Goal: Communication & Community: Answer question/provide support

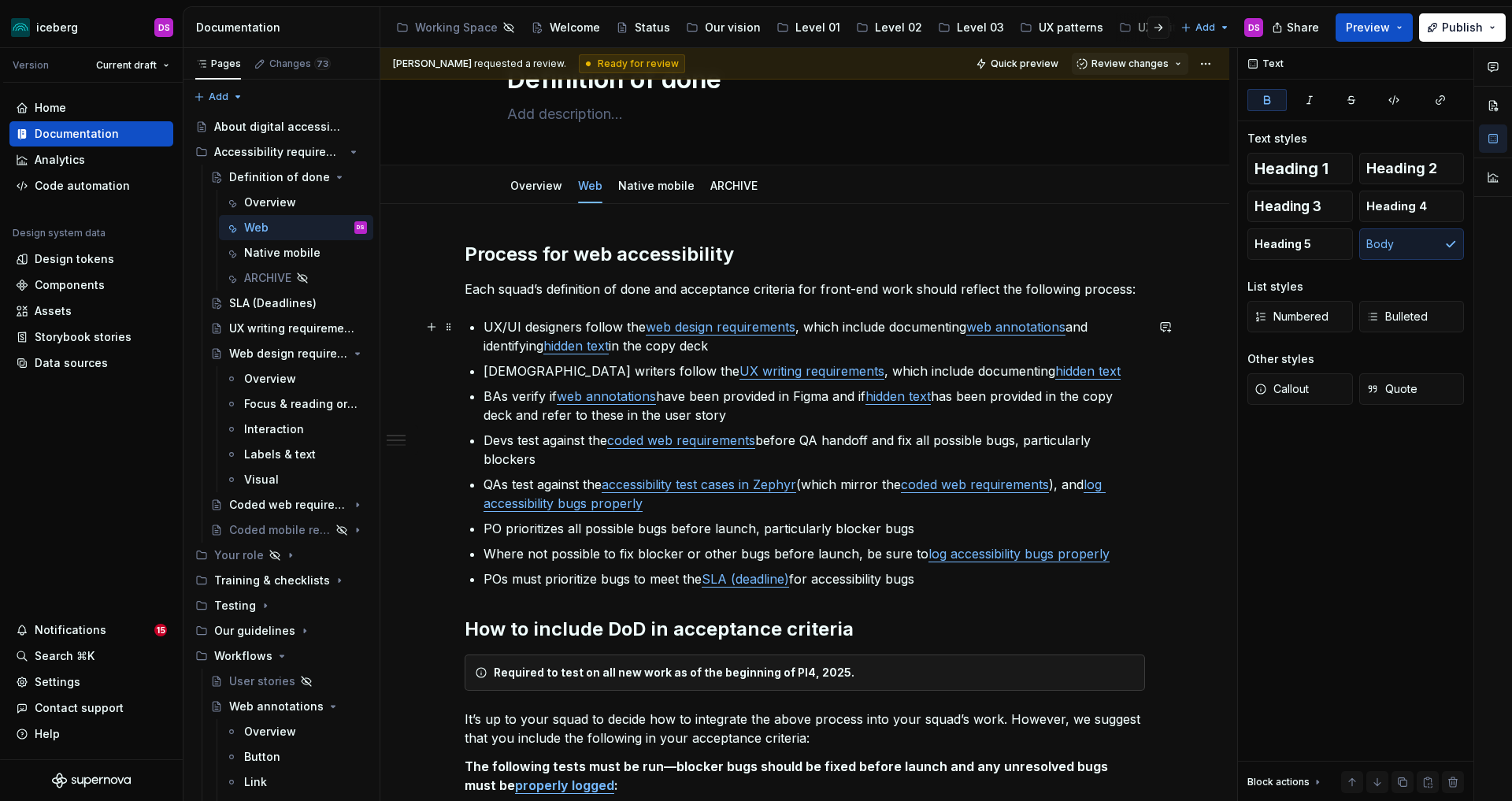
scroll to position [56, 0]
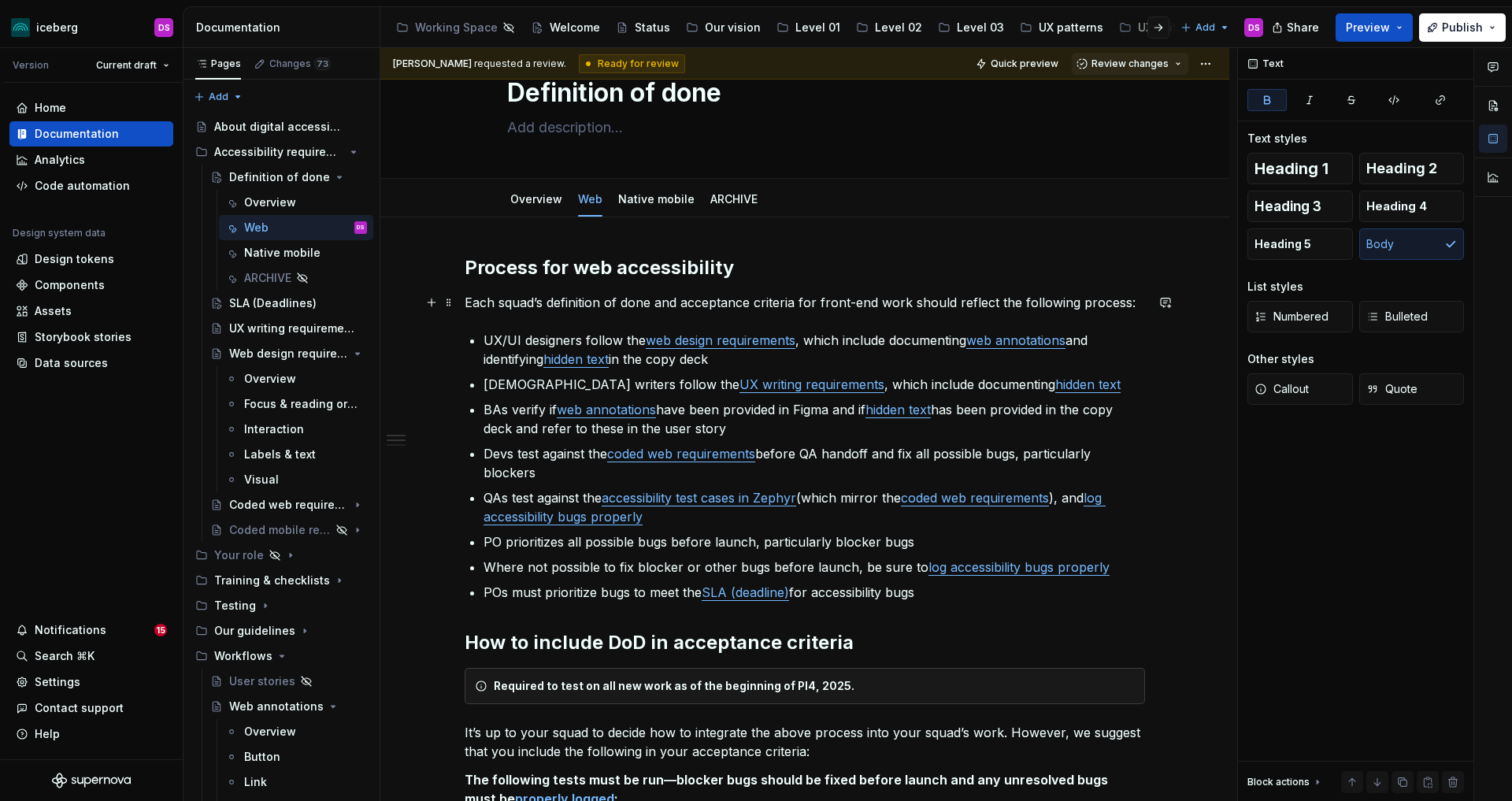
click at [551, 307] on p "Each squad’s definition of done and acceptance criteria for front-end work shou…" at bounding box center [805, 302] width 681 height 19
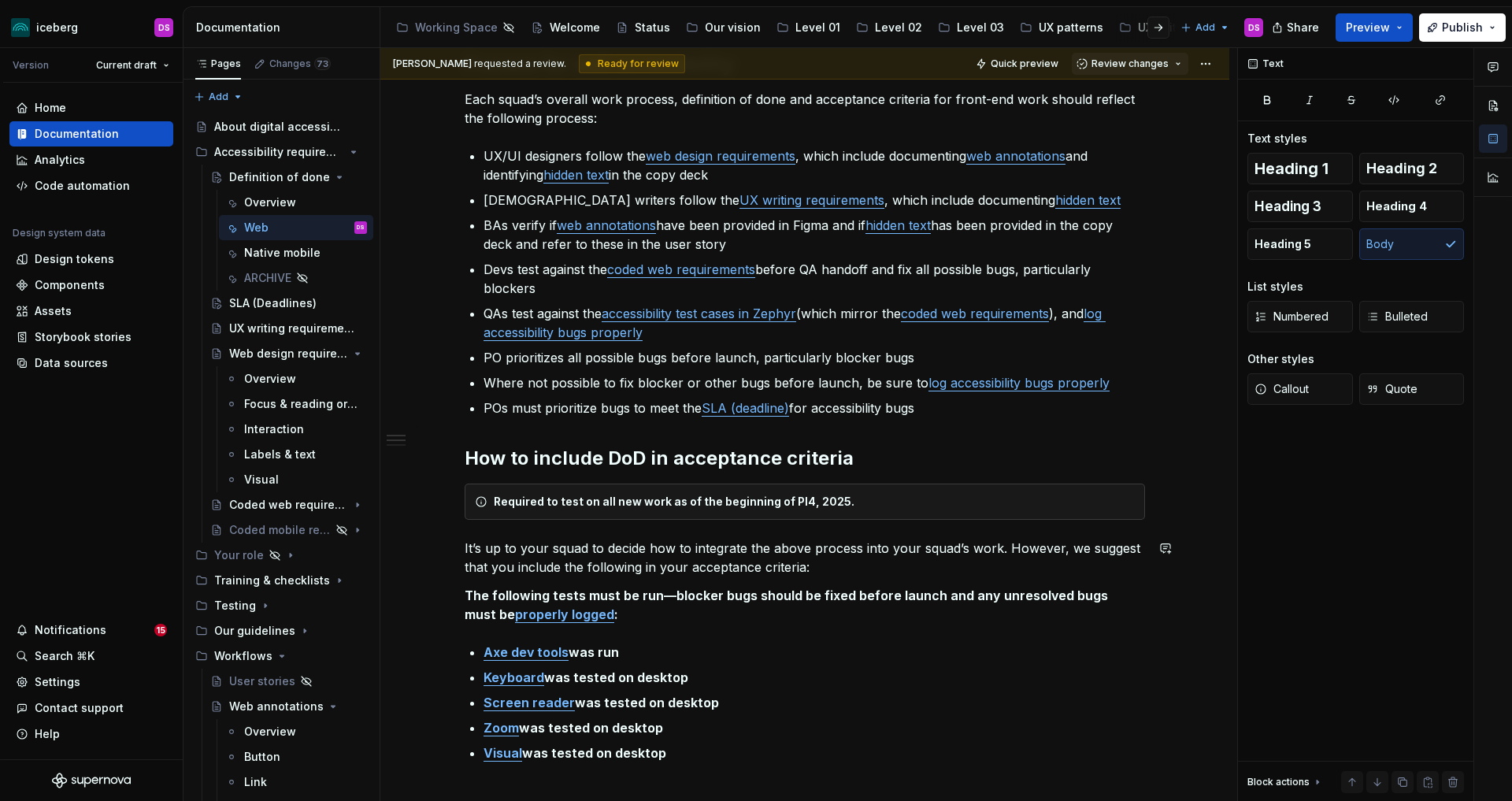
scroll to position [267, 0]
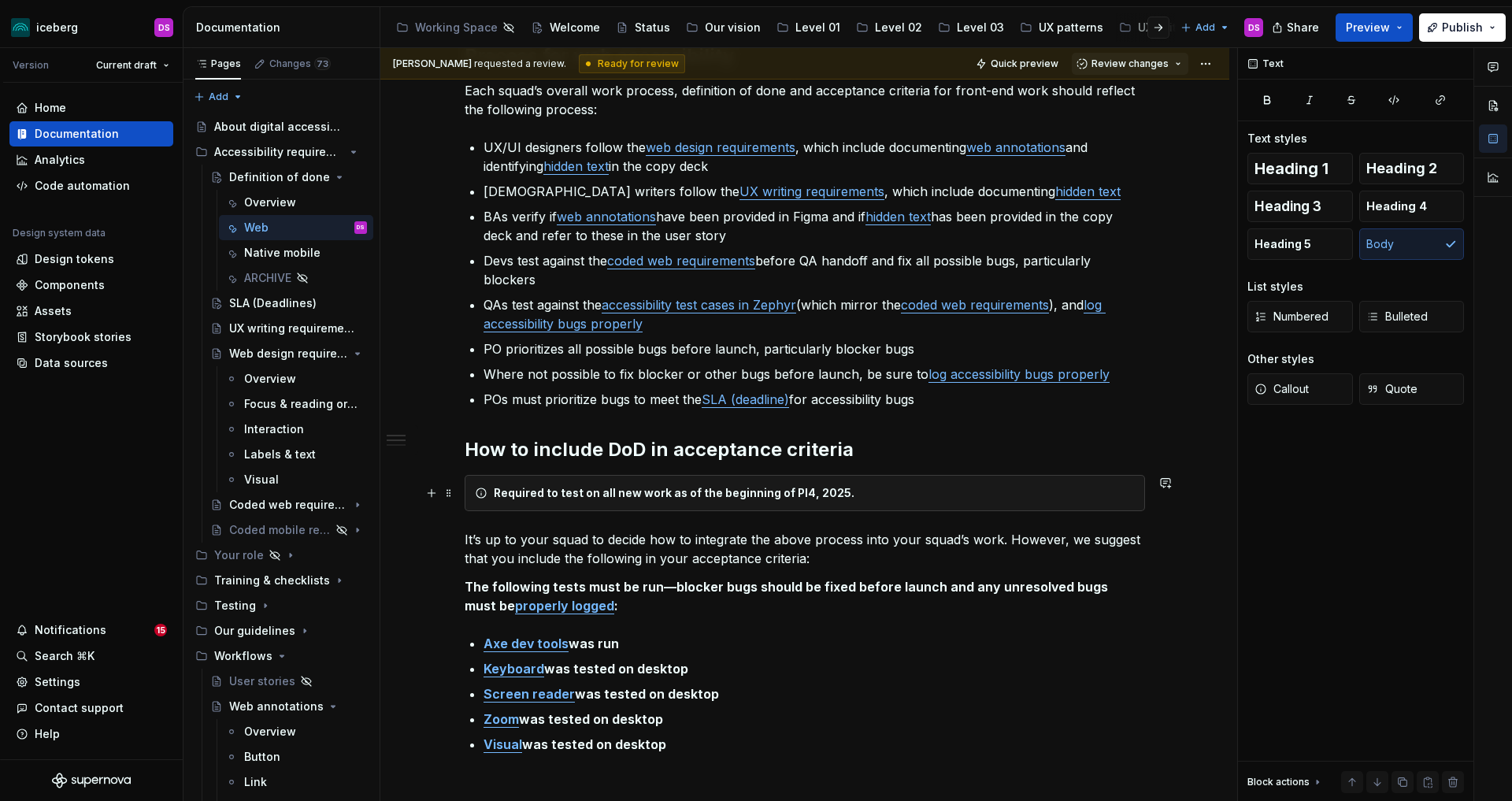
drag, startPoint x: 585, startPoint y: 495, endPoint x: 590, endPoint y: 512, distance: 17.7
click at [585, 495] on strong "Required to test on all new work as of the beginning of PI4, 2025." at bounding box center [674, 492] width 361 height 14
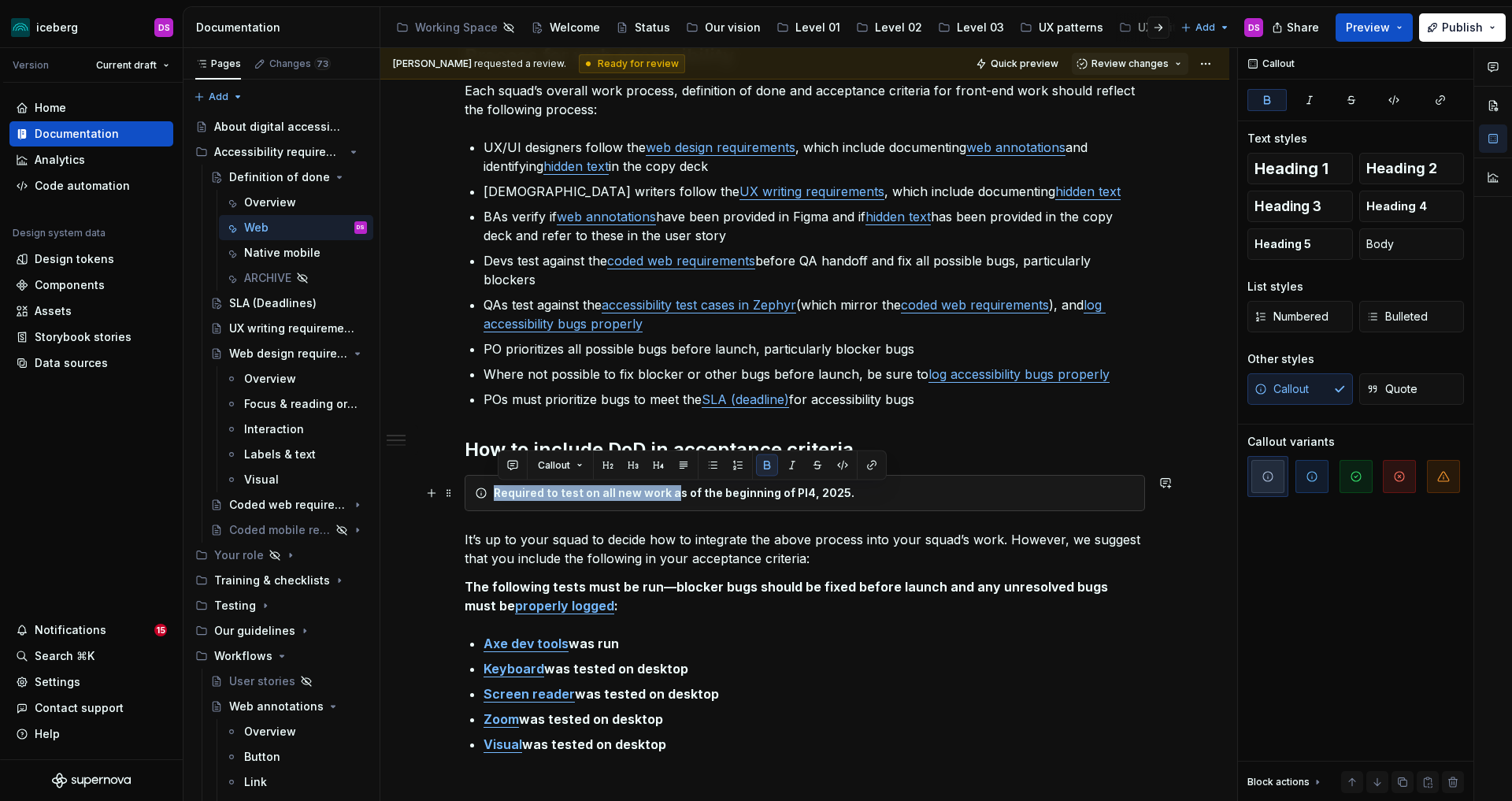
drag, startPoint x: 677, startPoint y: 492, endPoint x: 488, endPoint y: 486, distance: 189.1
click at [488, 486] on div "Required to test on all new work as of the beginning of PI4, 2025." at bounding box center [805, 492] width 681 height 36
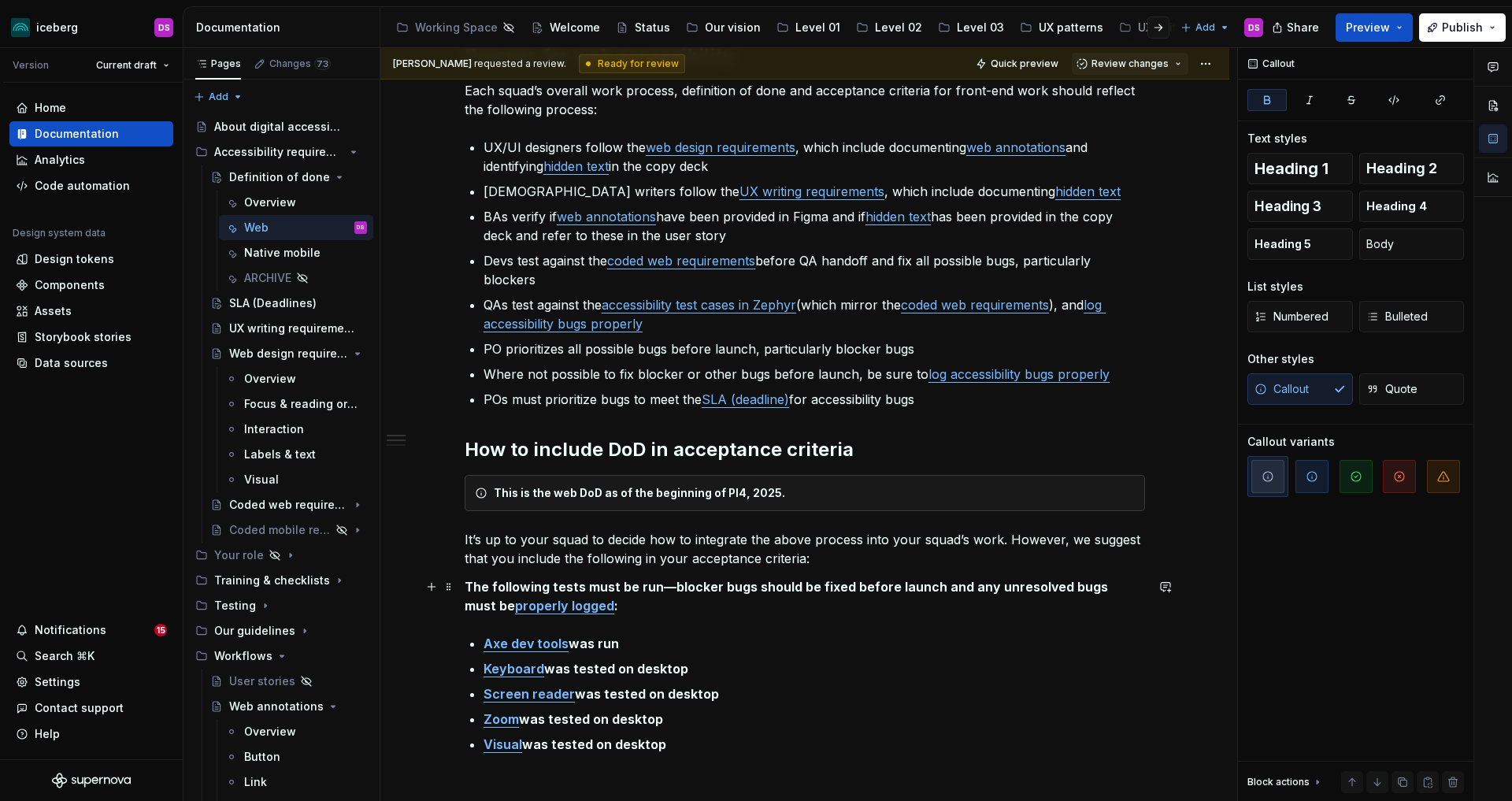
click at [744, 593] on strong "The following tests must be run—blocker bugs should be fixed before launch and …" at bounding box center [787, 596] width 646 height 35
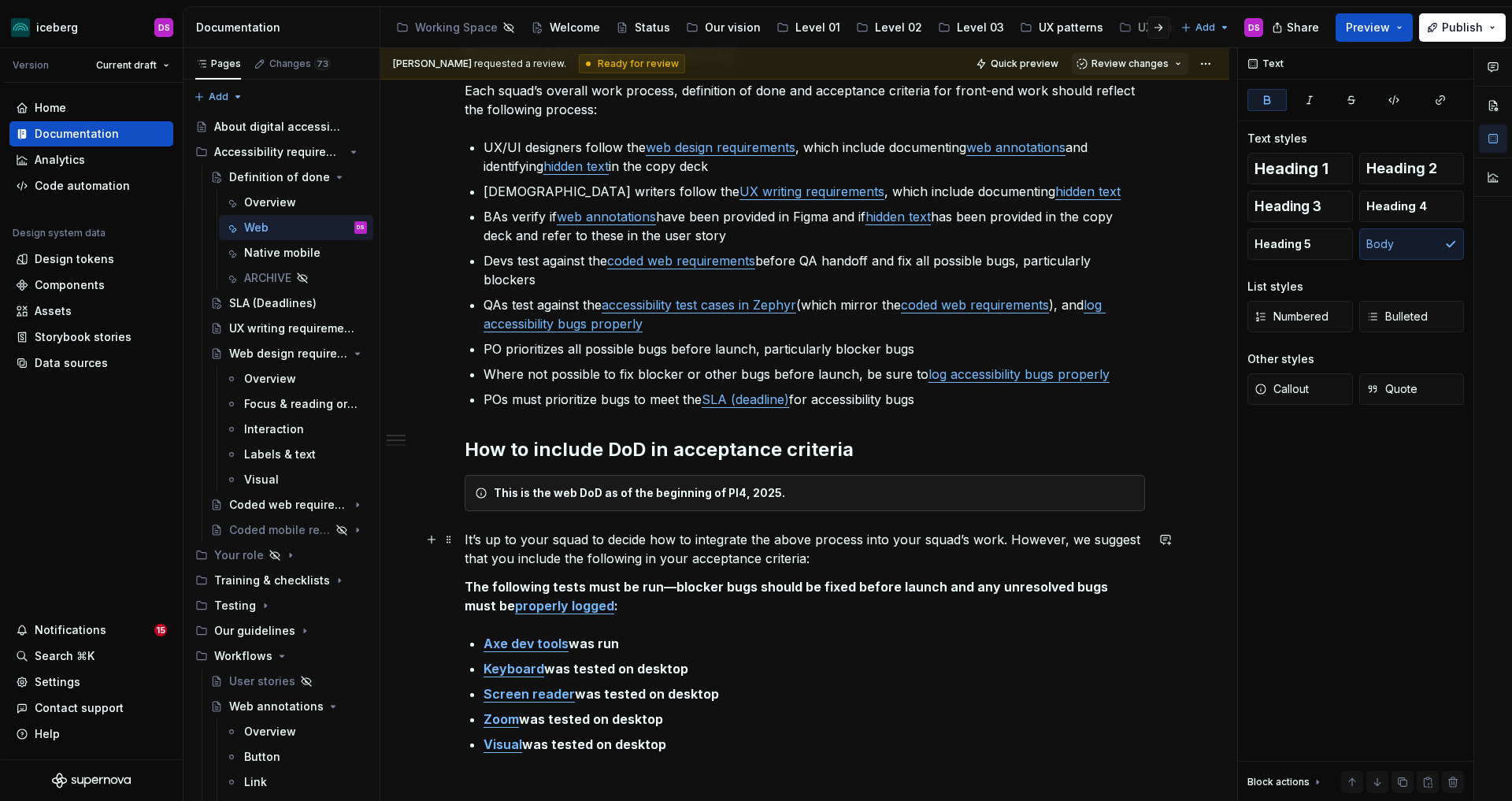
drag, startPoint x: 691, startPoint y: 560, endPoint x: 729, endPoint y: 603, distance: 57.4
click at [692, 560] on p "It’s up to your squad to decide how to integrate the above process into your sq…" at bounding box center [805, 548] width 681 height 37
click at [880, 606] on p "The following tests must be run—blocker bugs should be fixed before launch and …" at bounding box center [805, 596] width 681 height 37
click at [659, 586] on strong "The following tests must be run—blocker bugs should be fixed before launch and …" at bounding box center [787, 596] width 646 height 35
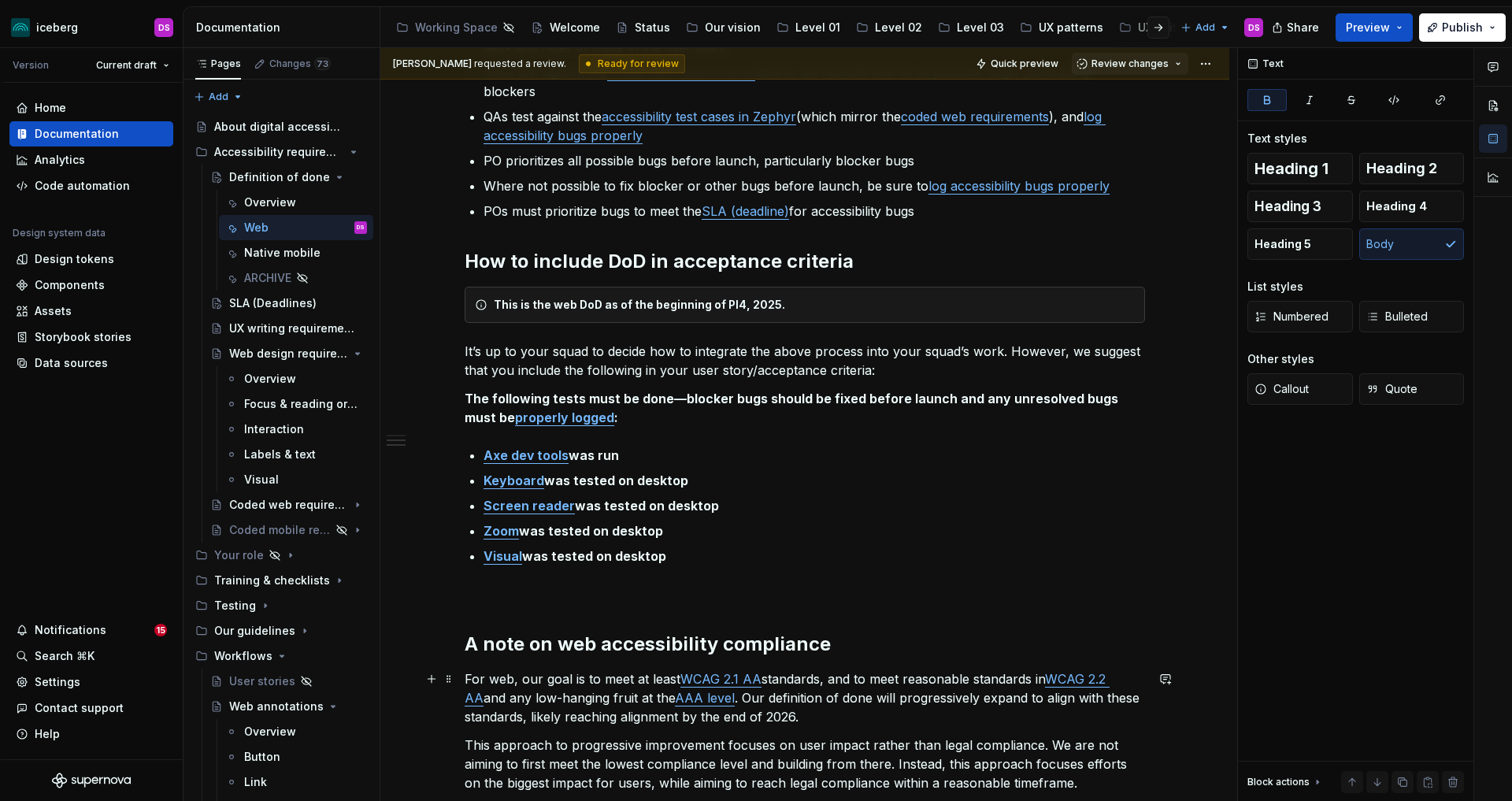
scroll to position [588, 0]
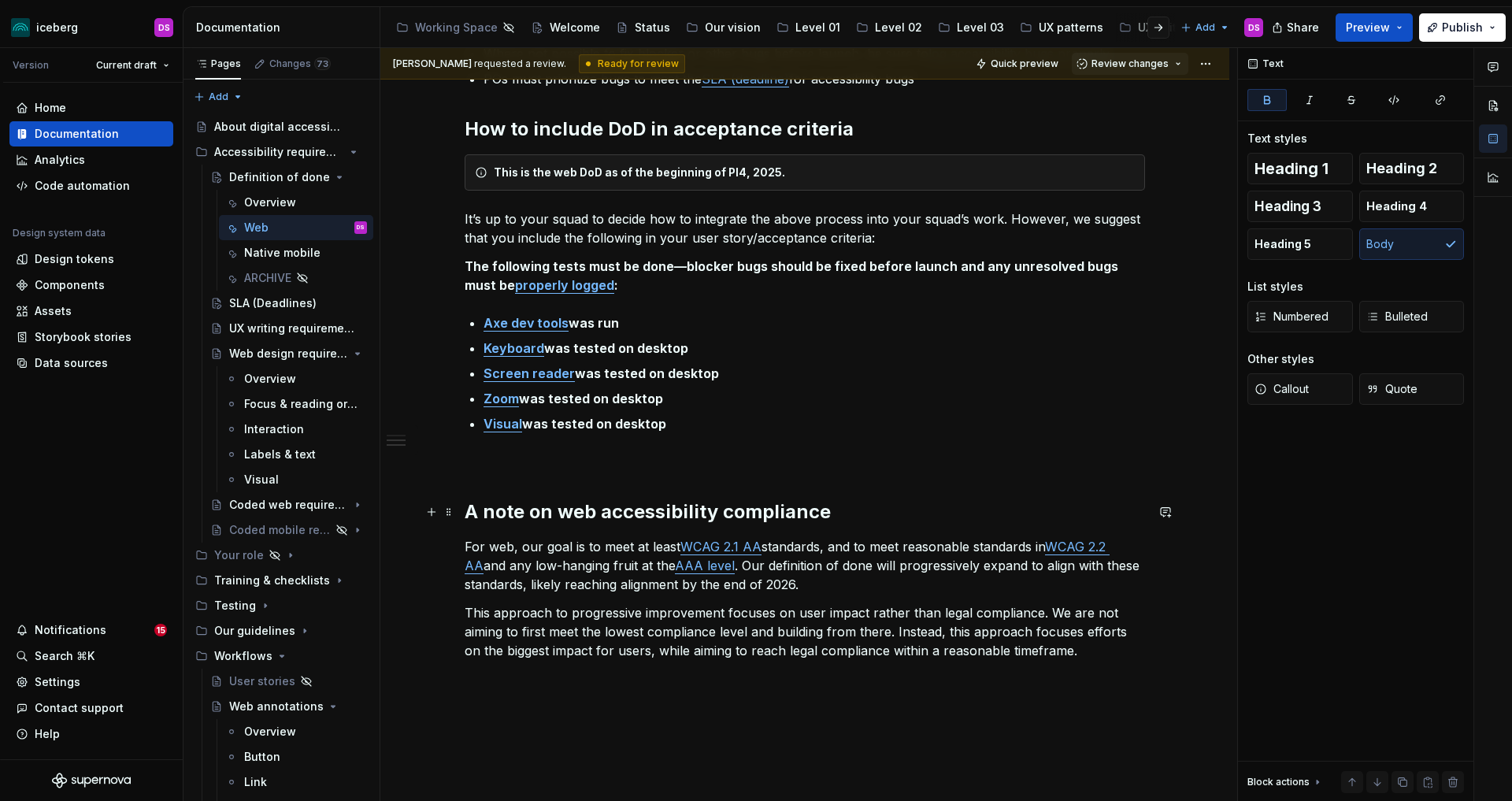
click at [790, 521] on h2 "A note on web accessibility compliance" at bounding box center [805, 512] width 681 height 26
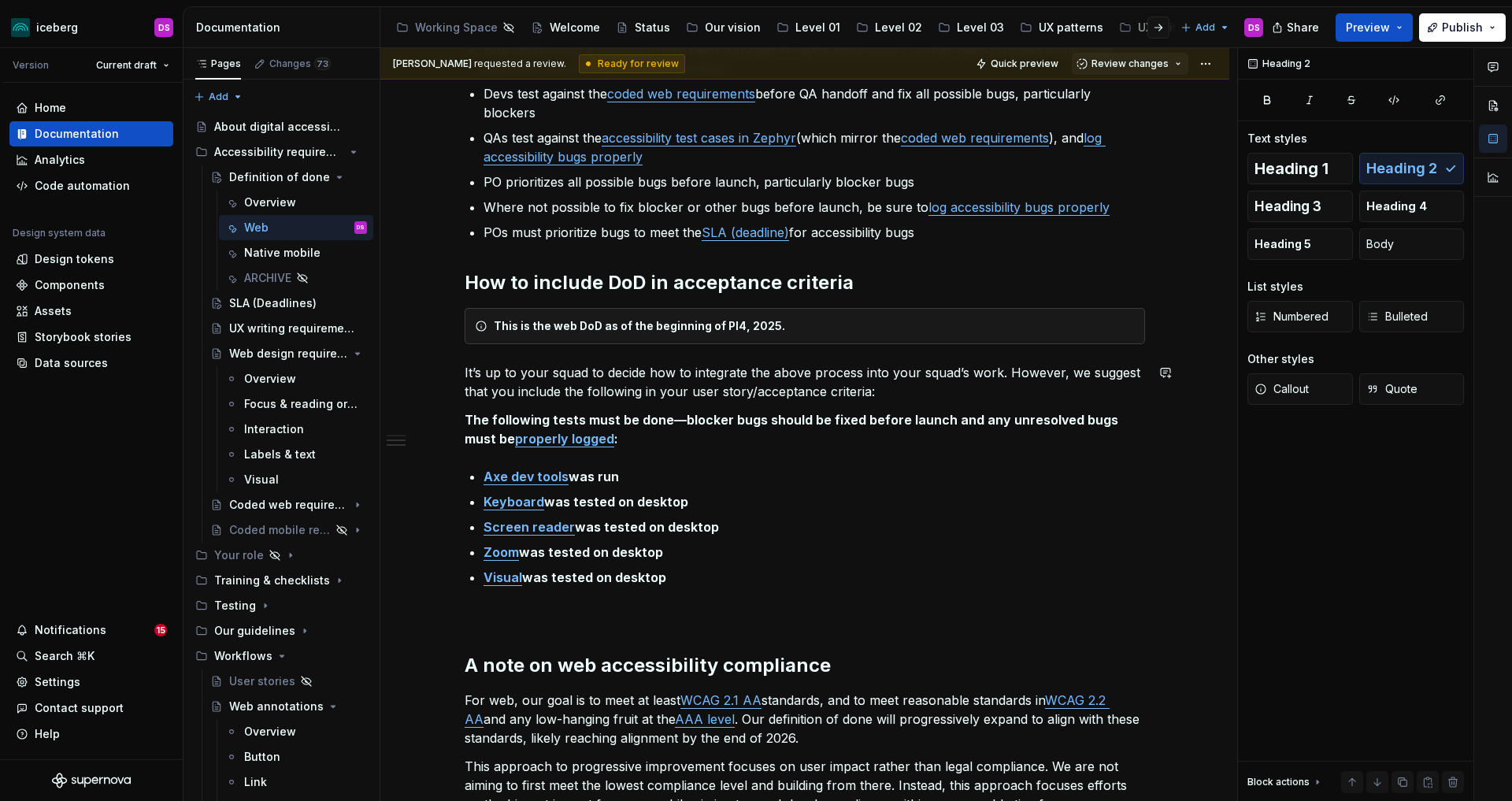
scroll to position [309, 0]
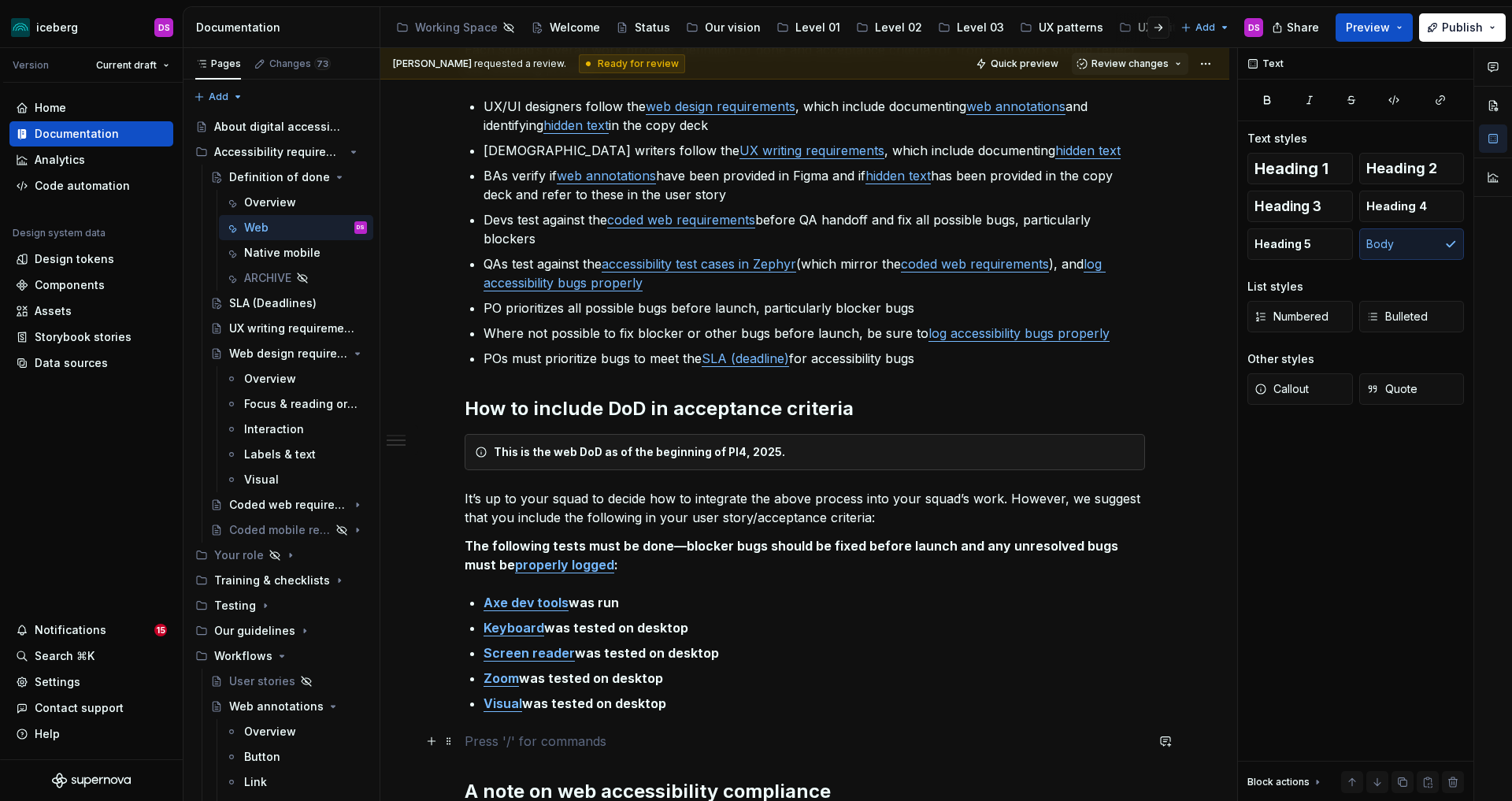
click at [658, 744] on p at bounding box center [805, 741] width 681 height 19
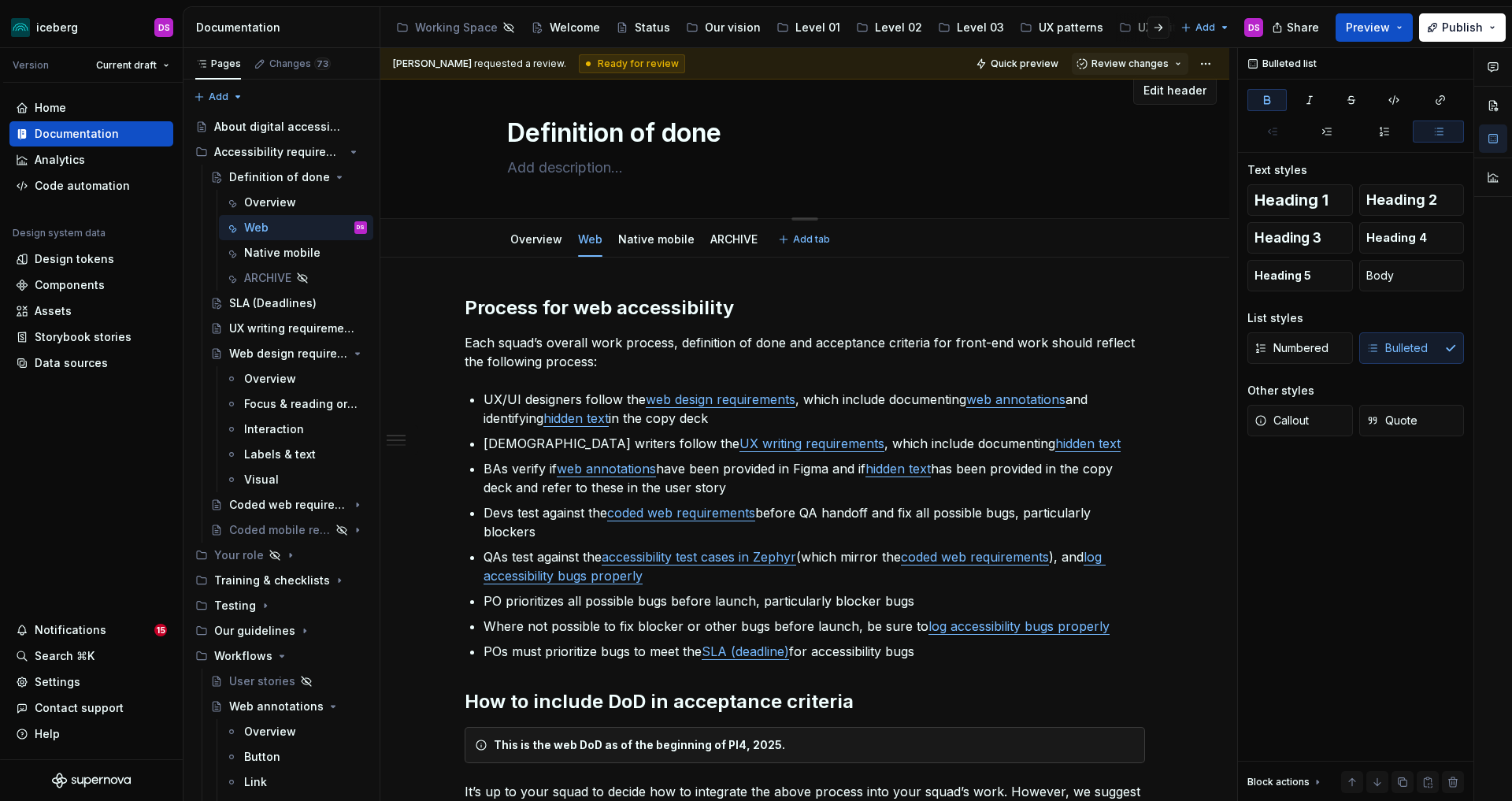
scroll to position [13, 0]
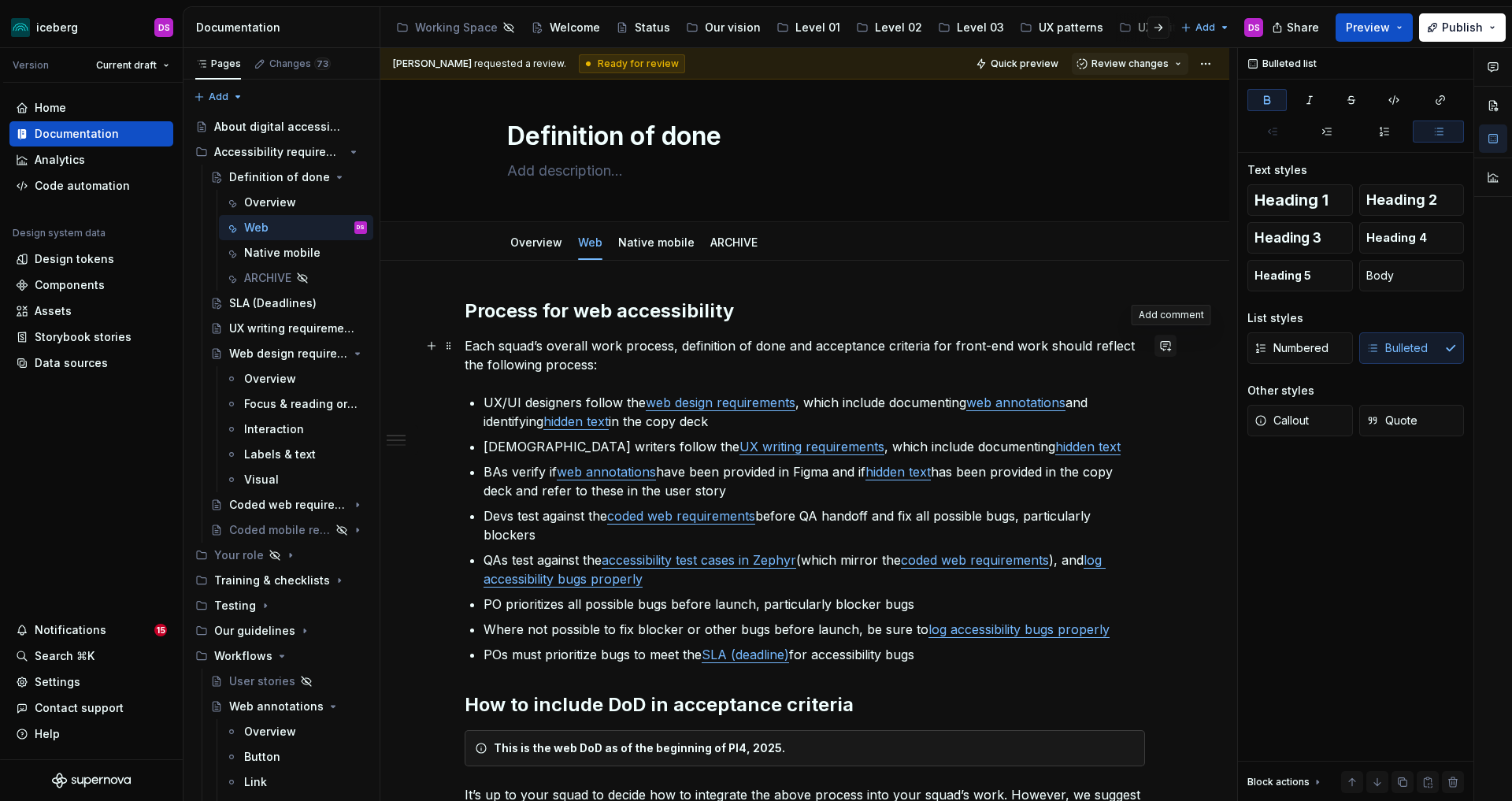
click at [1169, 345] on button "button" at bounding box center [1165, 345] width 22 height 22
type textarea "*"
click at [1169, 346] on button "button" at bounding box center [1165, 345] width 22 height 22
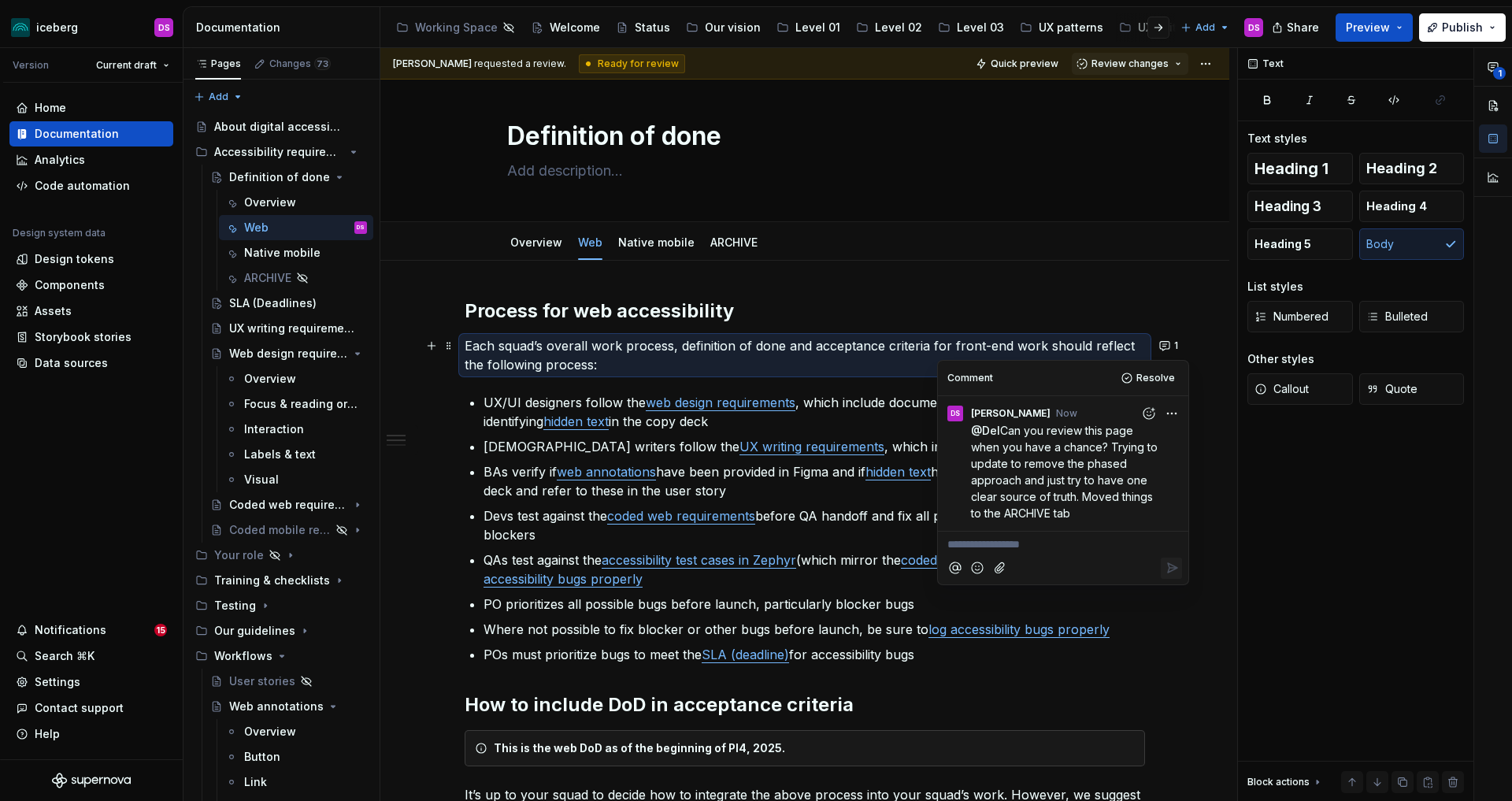
drag, startPoint x: 1075, startPoint y: 516, endPoint x: 1005, endPoint y: 434, distance: 107.8
click at [1005, 434] on p "@ Del Can you review this page when you have a chance? Trying to update to remo…" at bounding box center [1066, 472] width 192 height 100
copy span "Can you review this page when you have a chance? Trying to update to remove the…"
click at [541, 246] on link "Overview" at bounding box center [536, 243] width 52 height 14
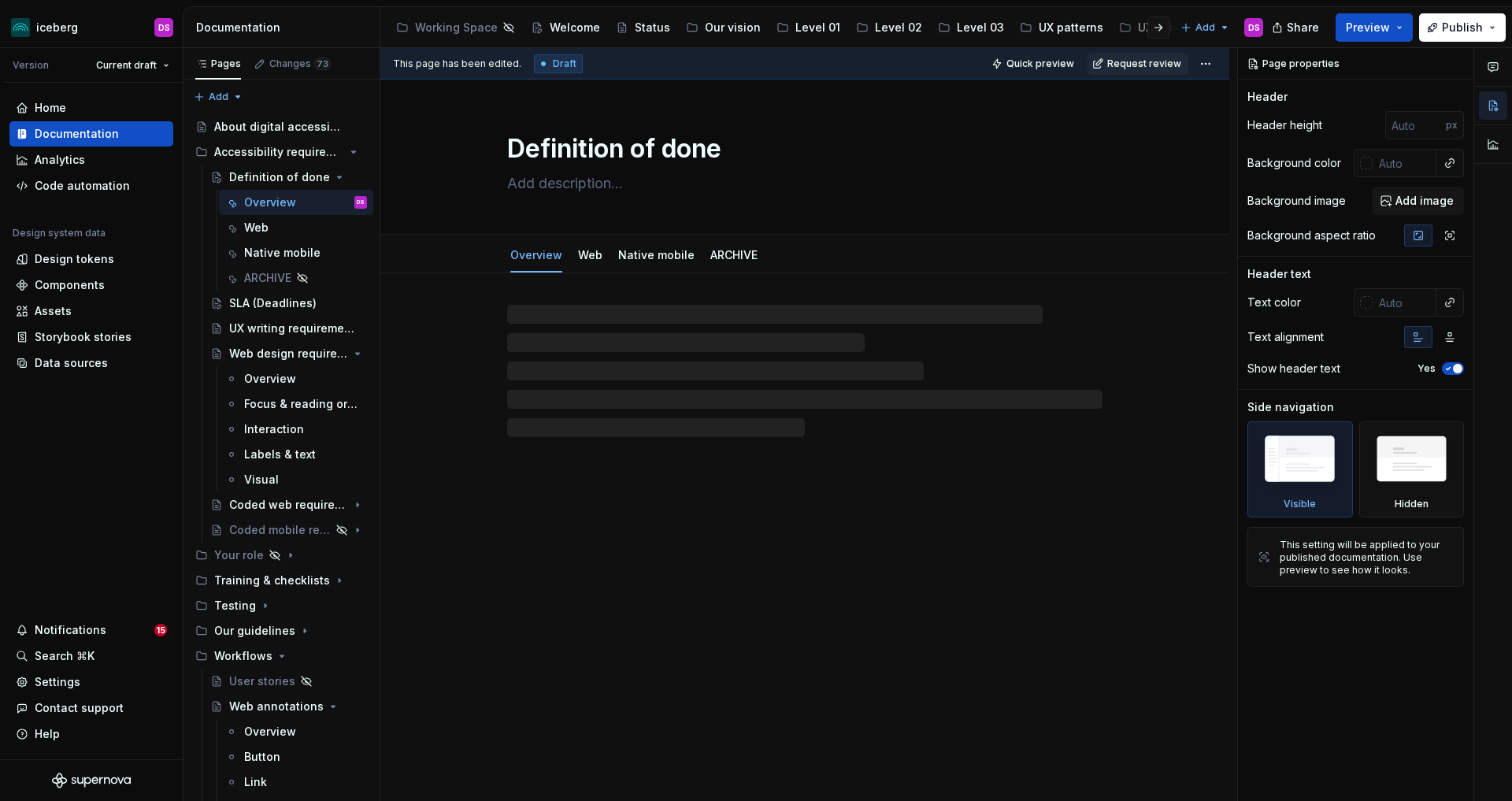
type textarea "*"
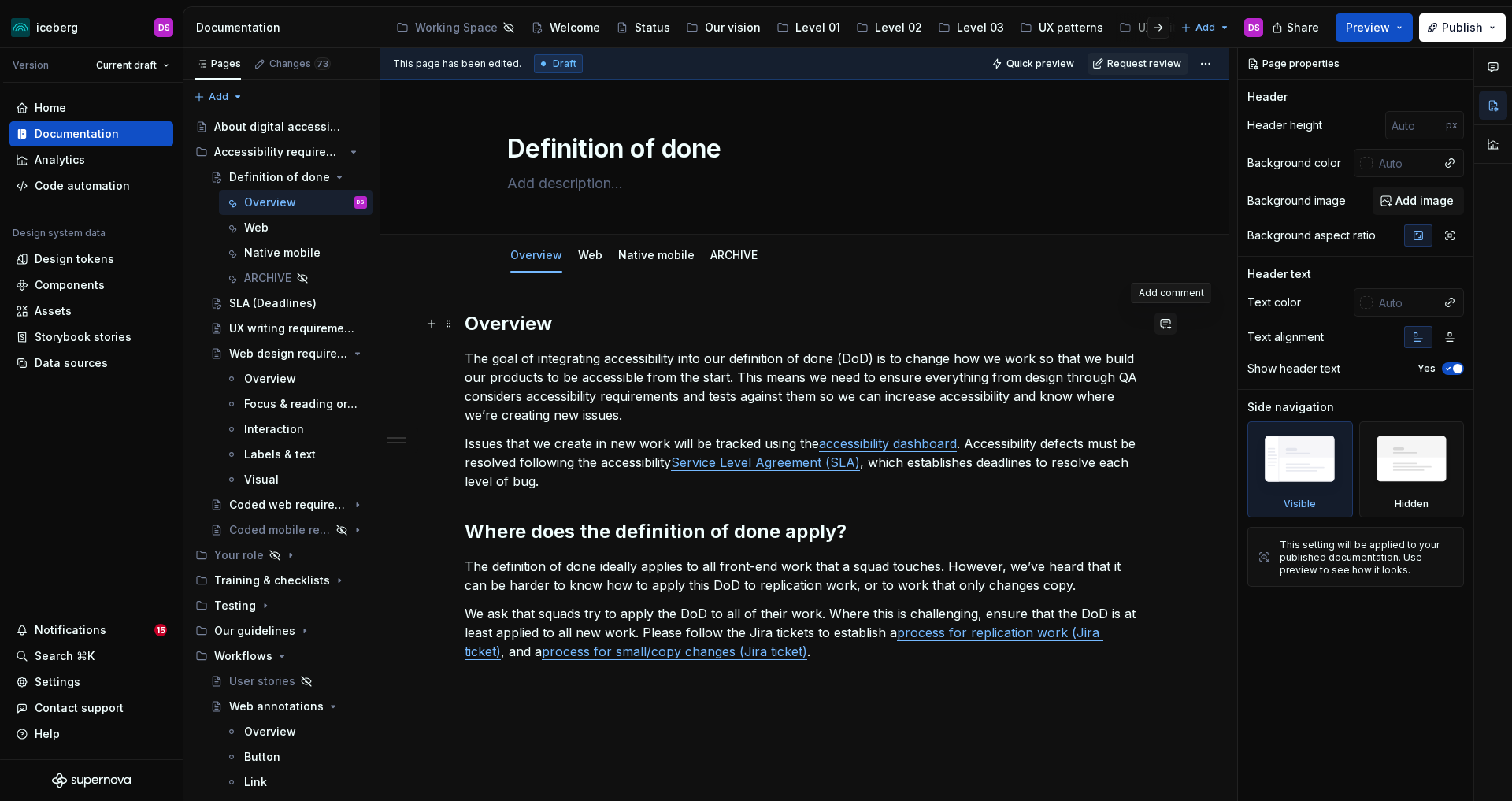
click at [1170, 322] on button "button" at bounding box center [1165, 324] width 22 height 22
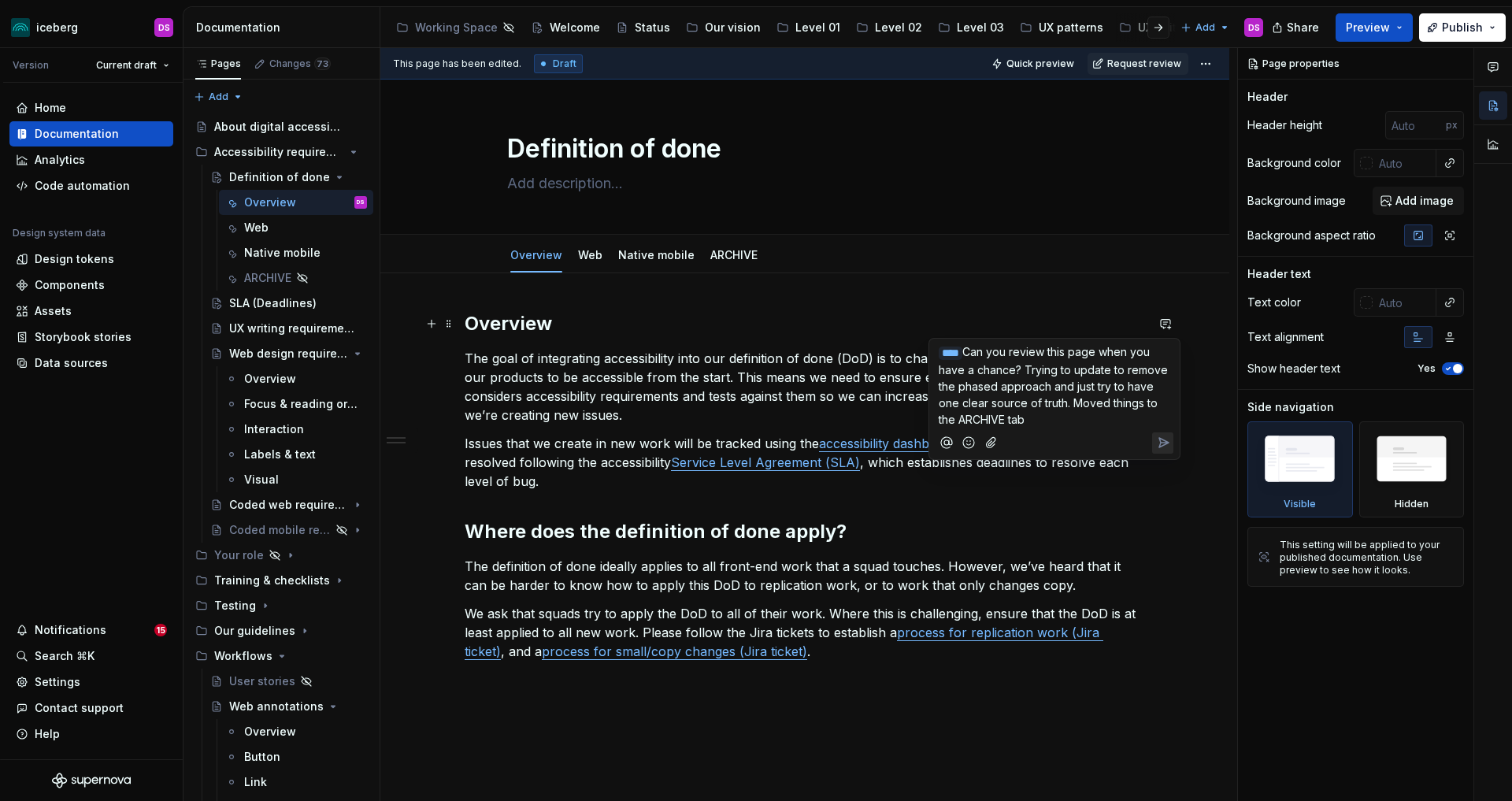
click at [1166, 439] on icon "Send" at bounding box center [1164, 443] width 10 height 10
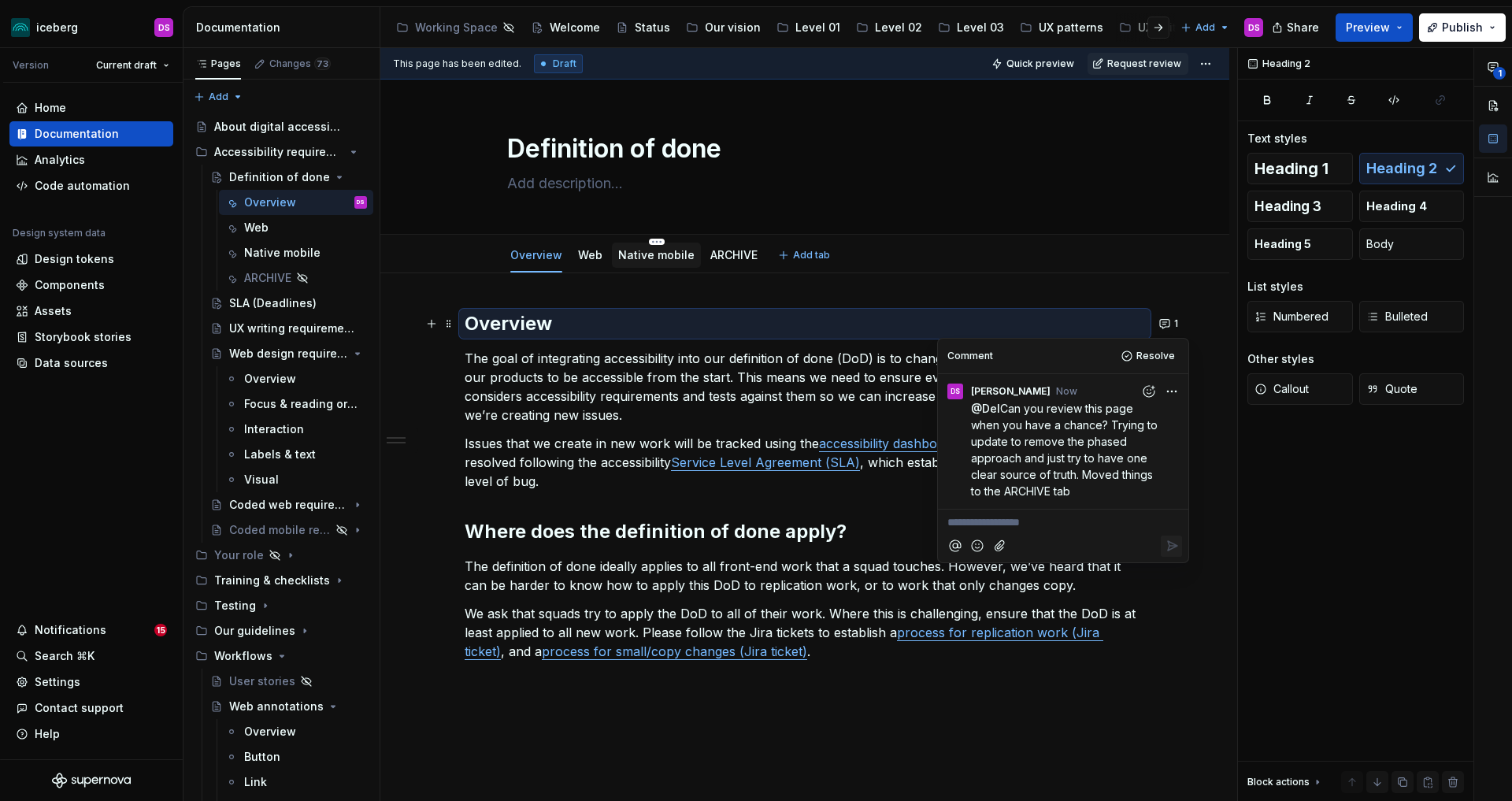
click at [654, 253] on link "Native mobile" at bounding box center [656, 255] width 76 height 14
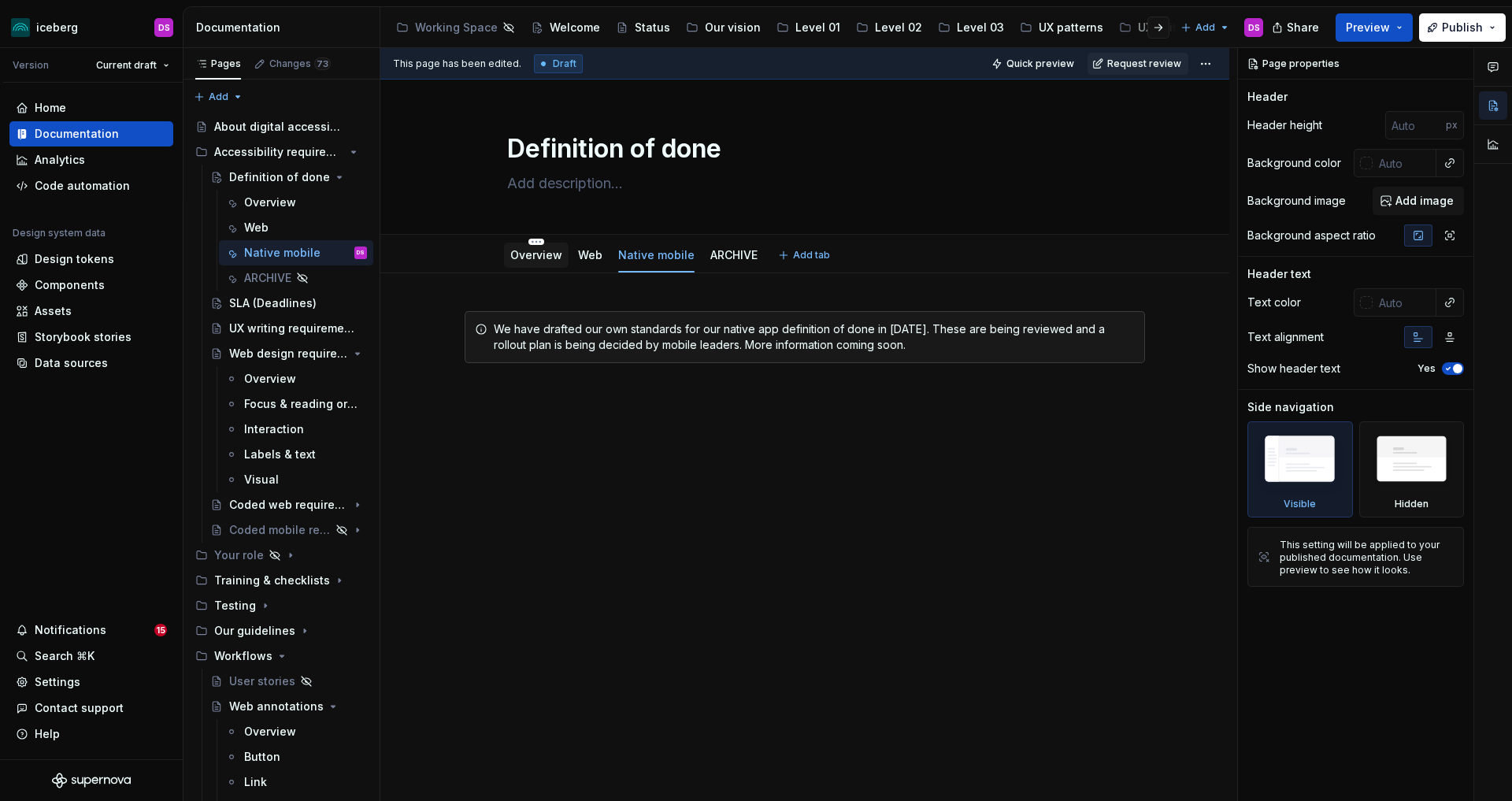
click at [527, 254] on link "Overview" at bounding box center [536, 255] width 52 height 14
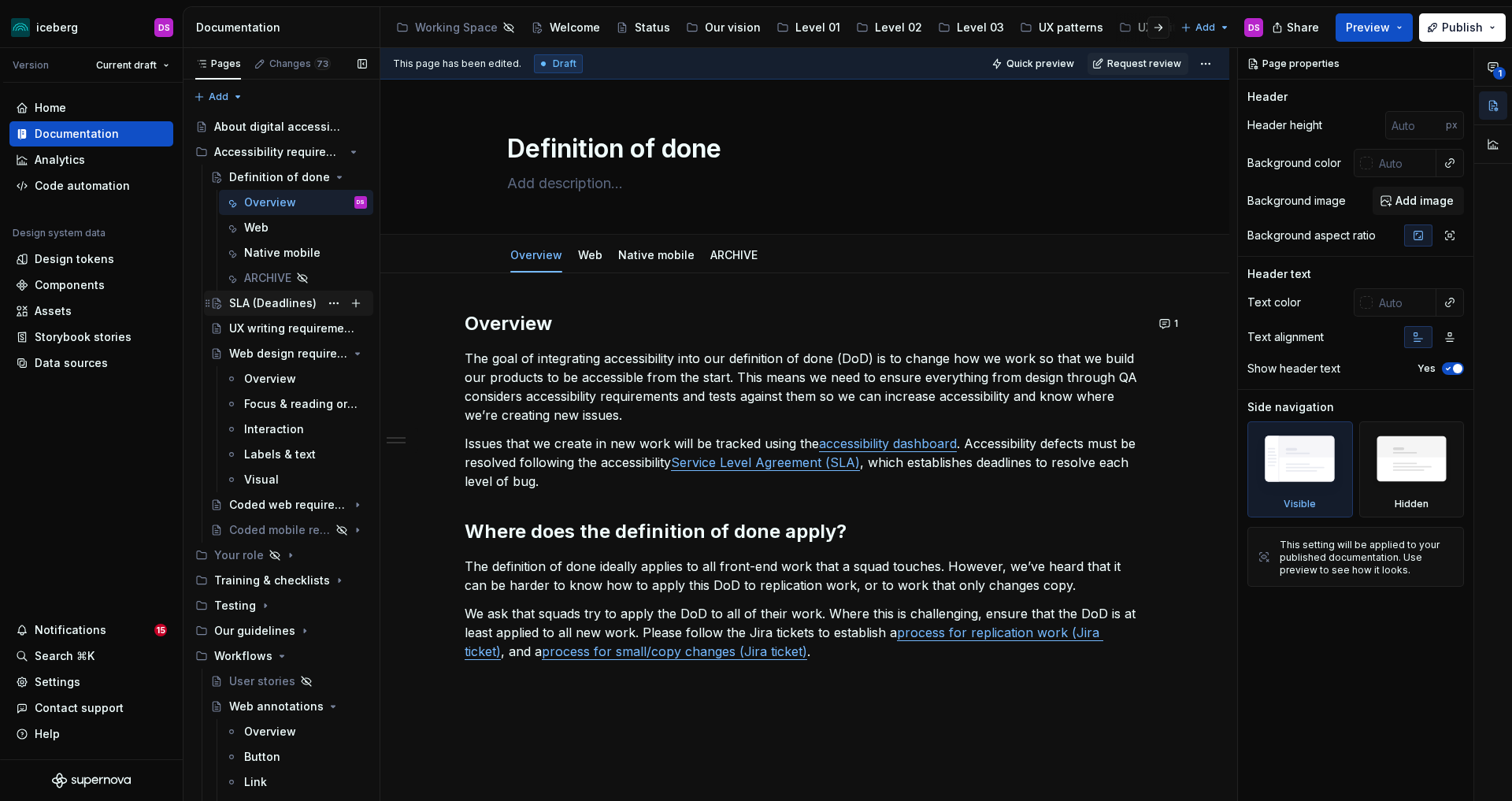
click at [267, 301] on div "SLA (Deadlines)" at bounding box center [272, 303] width 88 height 16
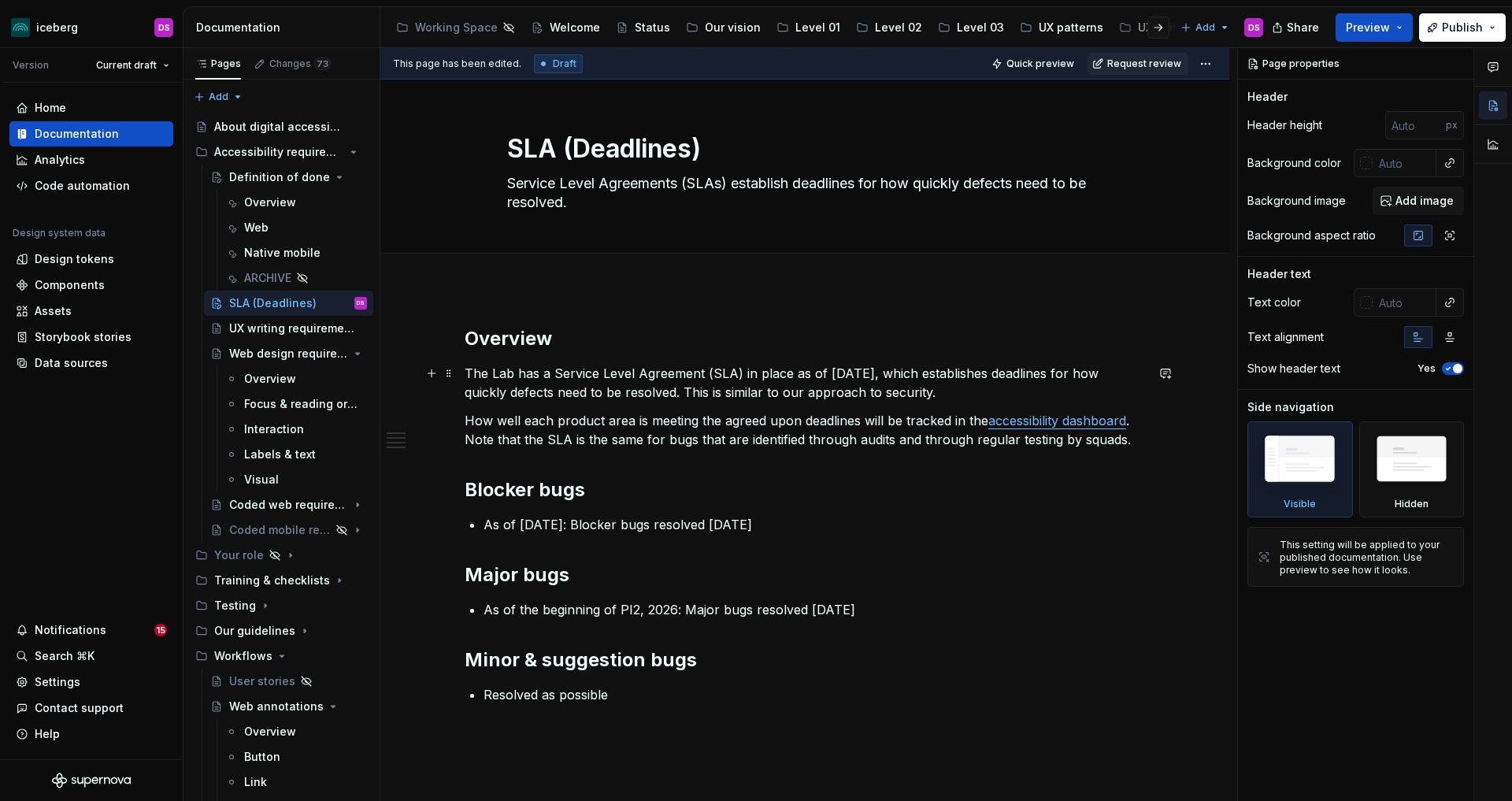
type textarea "*"
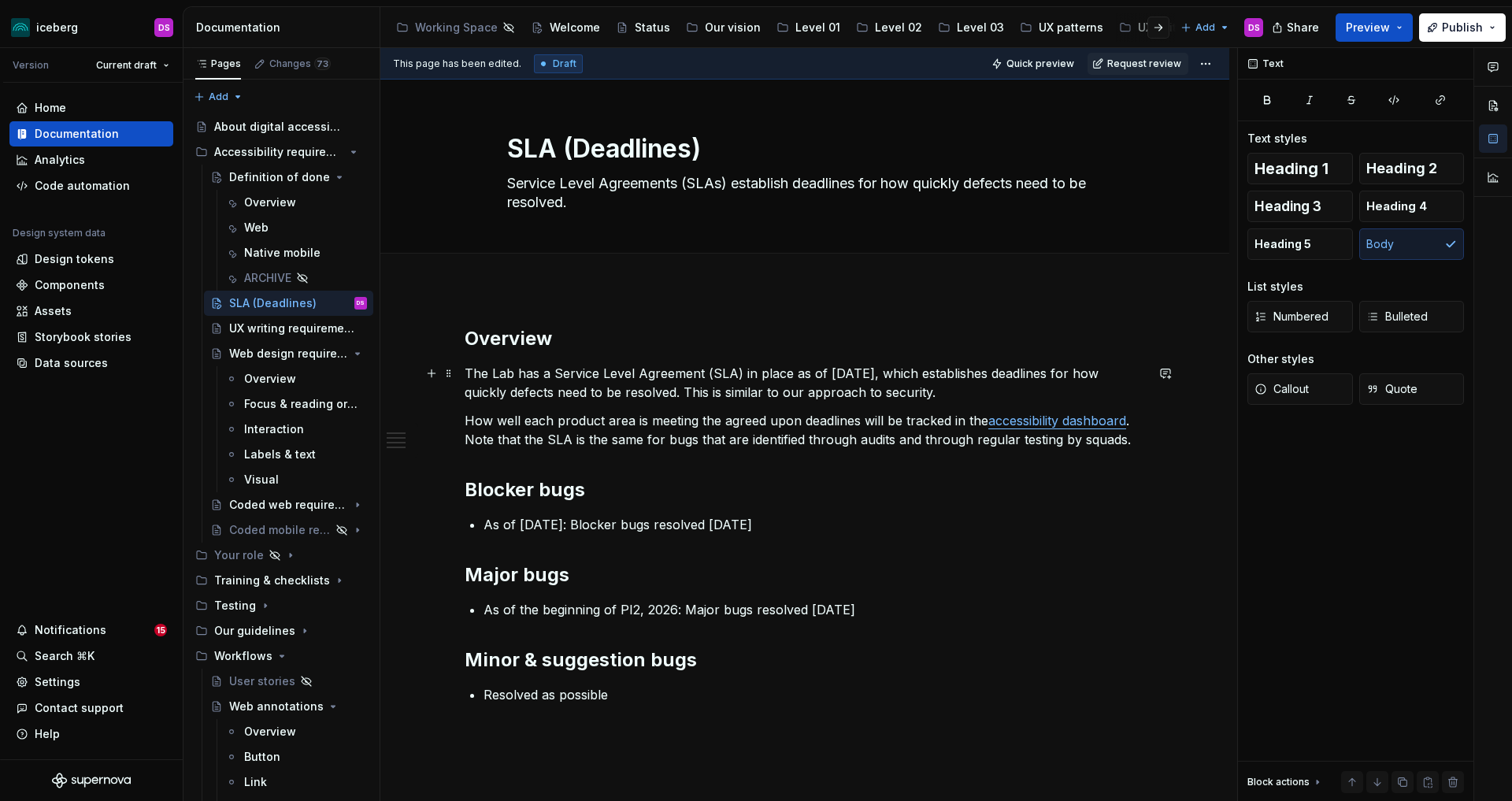
click at [542, 392] on p "The Lab has a Service Level Agreement (SLA) in place as of [DATE], which establ…" at bounding box center [805, 383] width 681 height 37
click at [680, 528] on p "As of [DATE]: Blocker bugs resolved [DATE]​" at bounding box center [814, 524] width 661 height 19
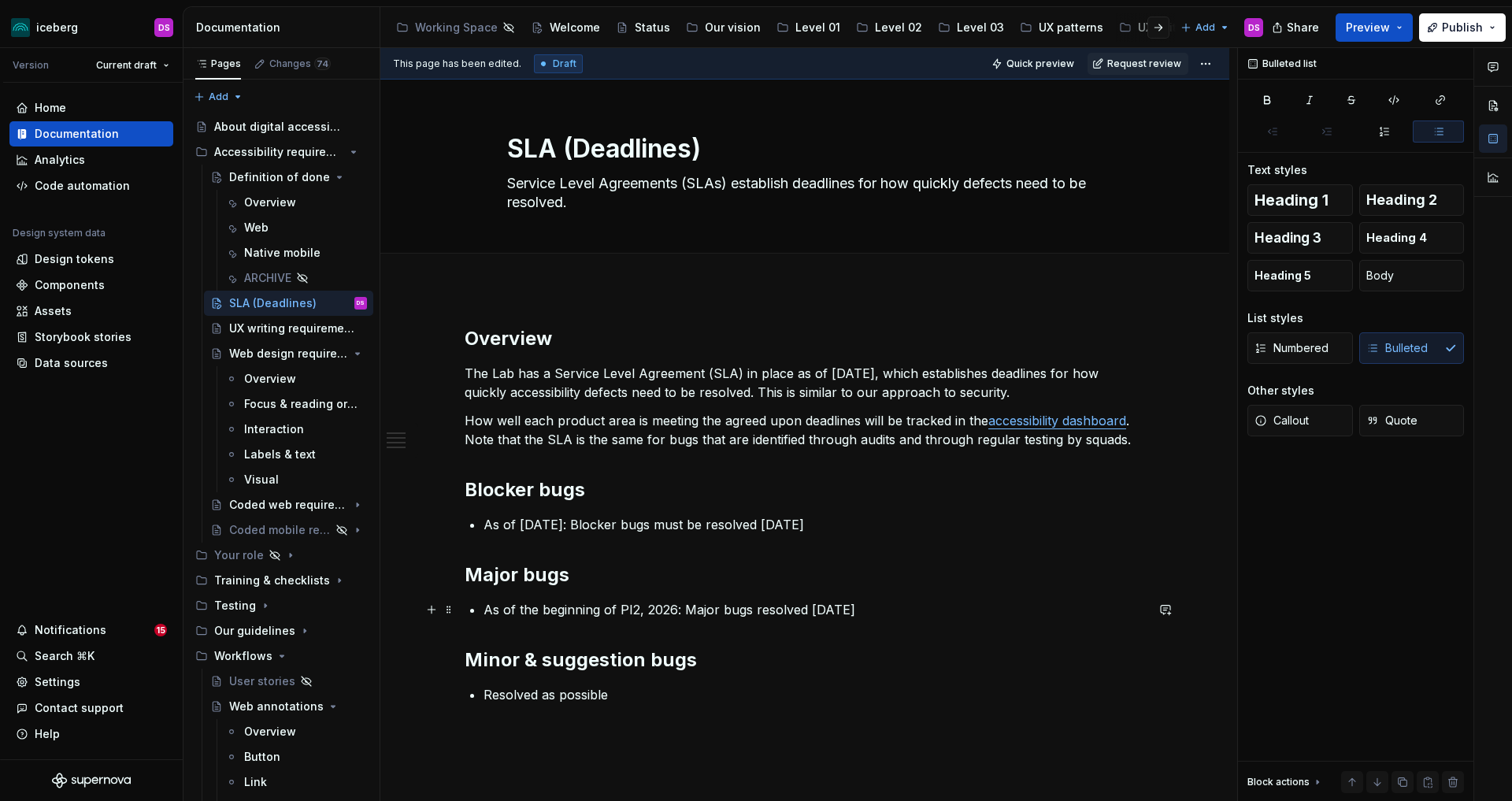
click at [756, 609] on p "As of the beginning of PI2, 2026: Major bugs resolved [DATE]​" at bounding box center [814, 609] width 661 height 19
click at [1211, 64] on html "iceberg DS Version Current draft Home Documentation Analytics Code automation D…" at bounding box center [756, 400] width 1512 height 801
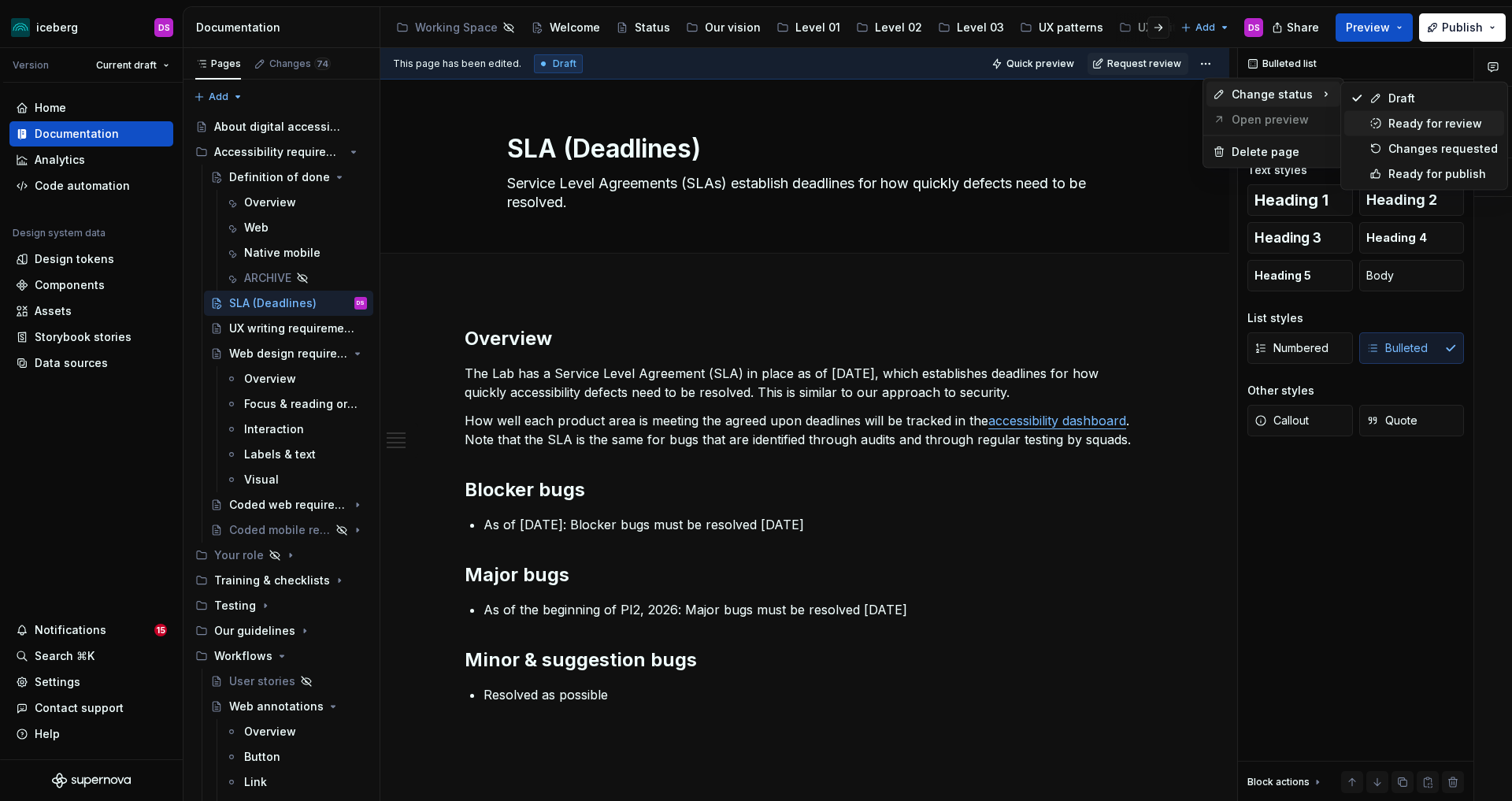
click at [1414, 123] on div "Ready for review" at bounding box center [1442, 123] width 109 height 16
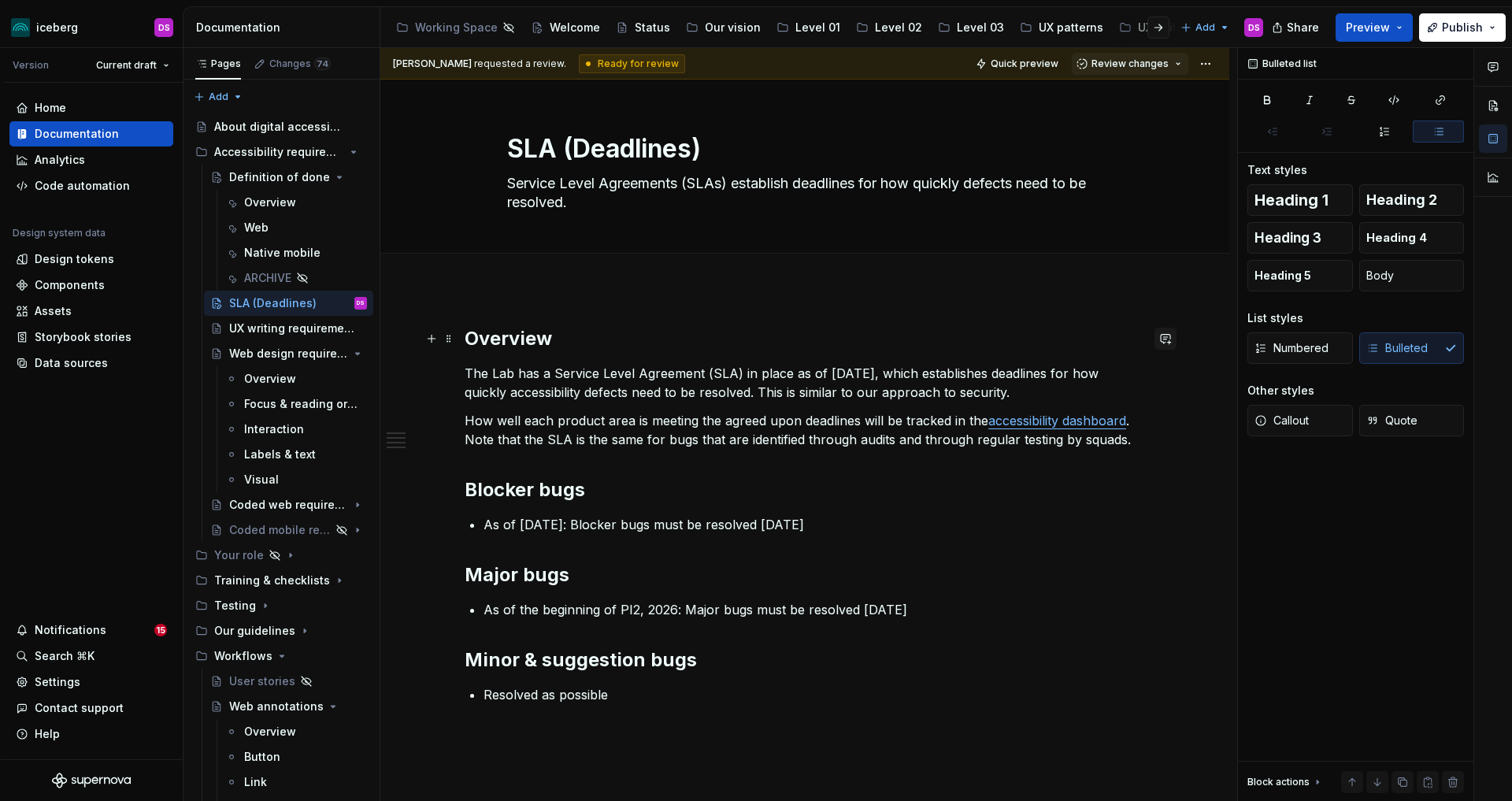
type textarea "*"
click at [1169, 337] on button "button" at bounding box center [1165, 338] width 22 height 22
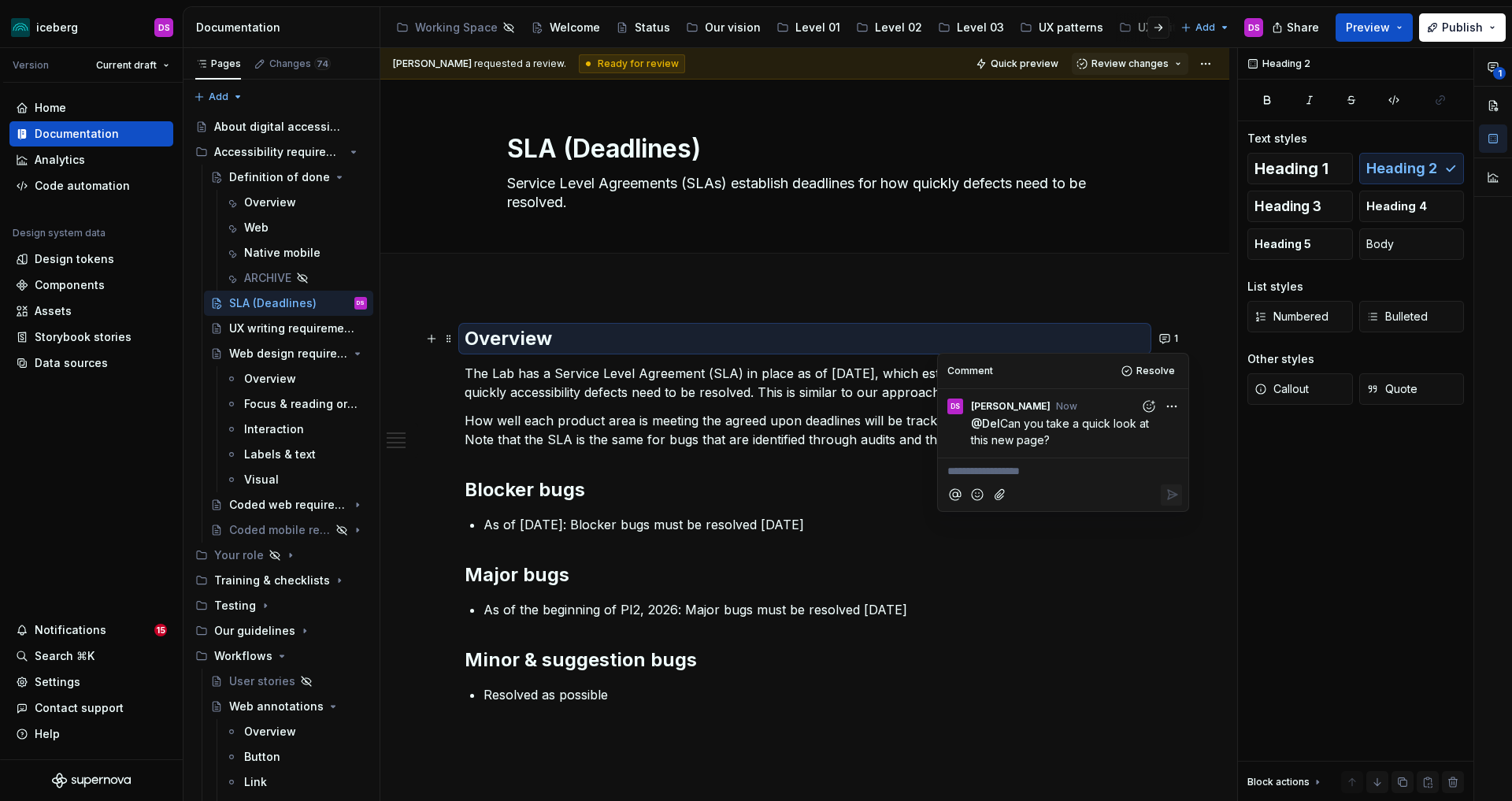
click at [1028, 588] on div "Overview The Lab has a Service Level Agreement (SLA) in place as of [DATE], whi…" at bounding box center [805, 533] width 681 height 415
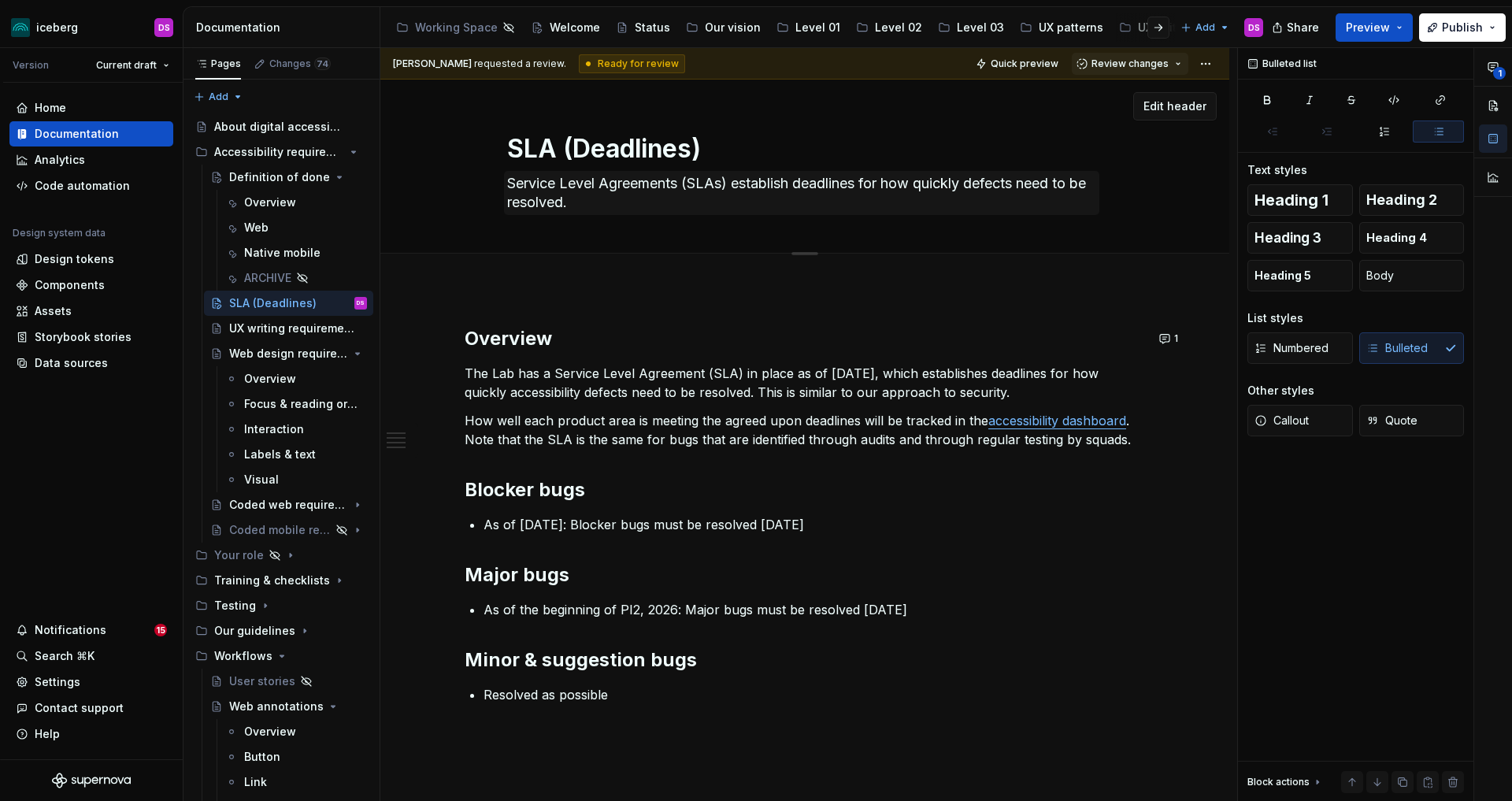
type textarea "*"
